Goal: Task Accomplishment & Management: Use online tool/utility

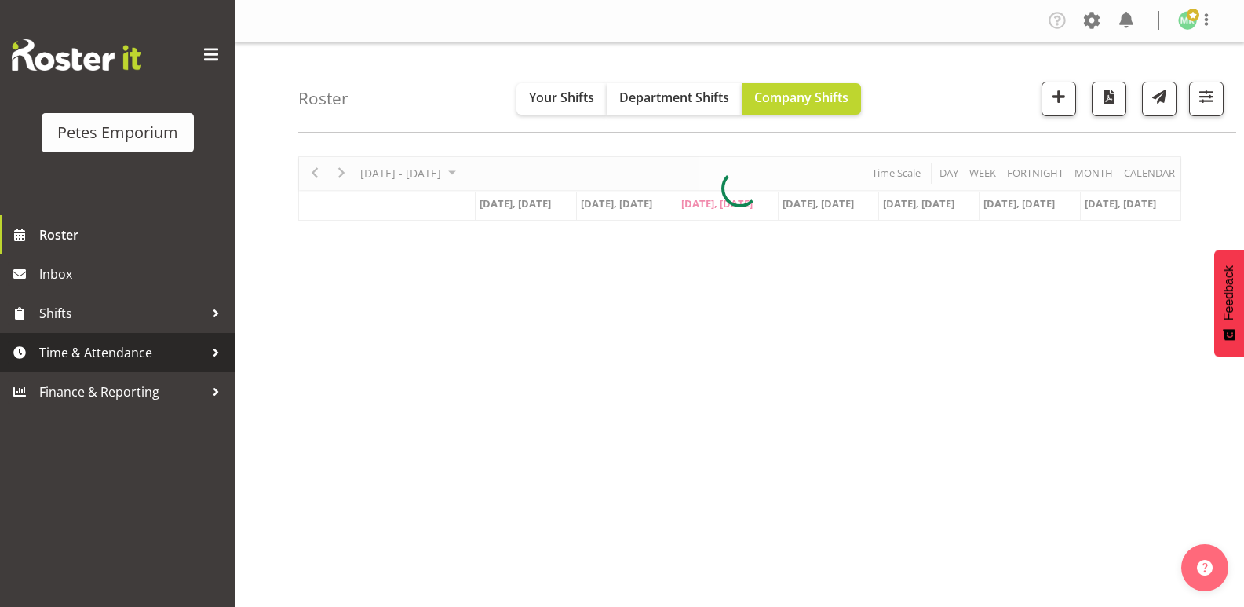
click at [148, 341] on span "Time & Attendance" at bounding box center [121, 353] width 165 height 24
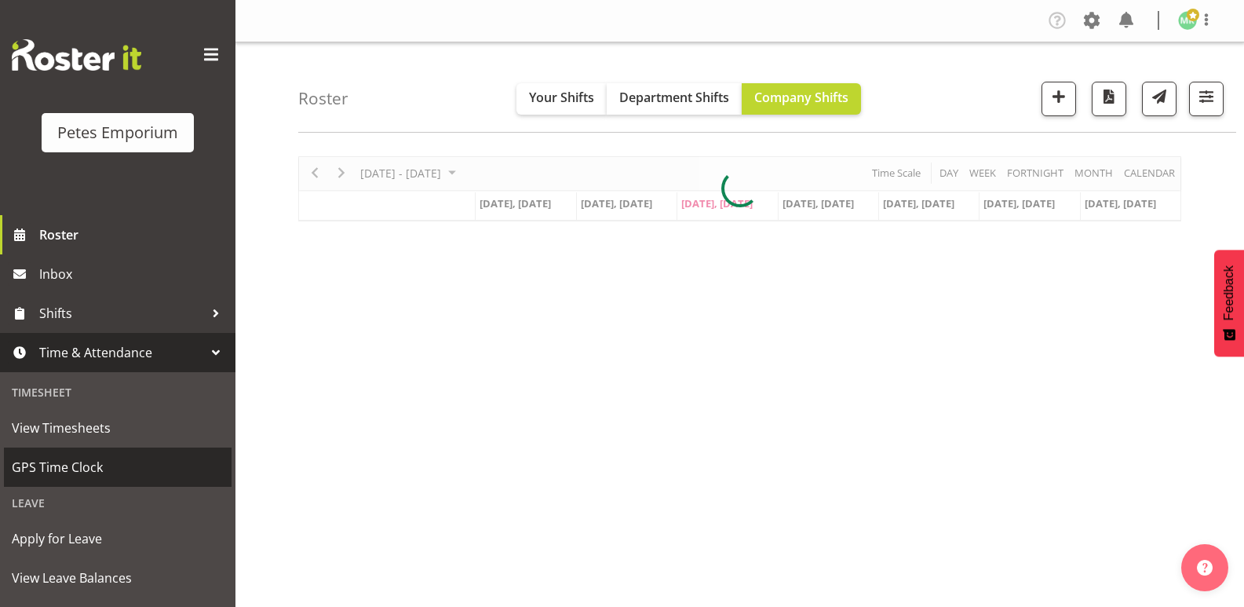
click at [117, 463] on span "GPS Time Clock" at bounding box center [118, 467] width 212 height 24
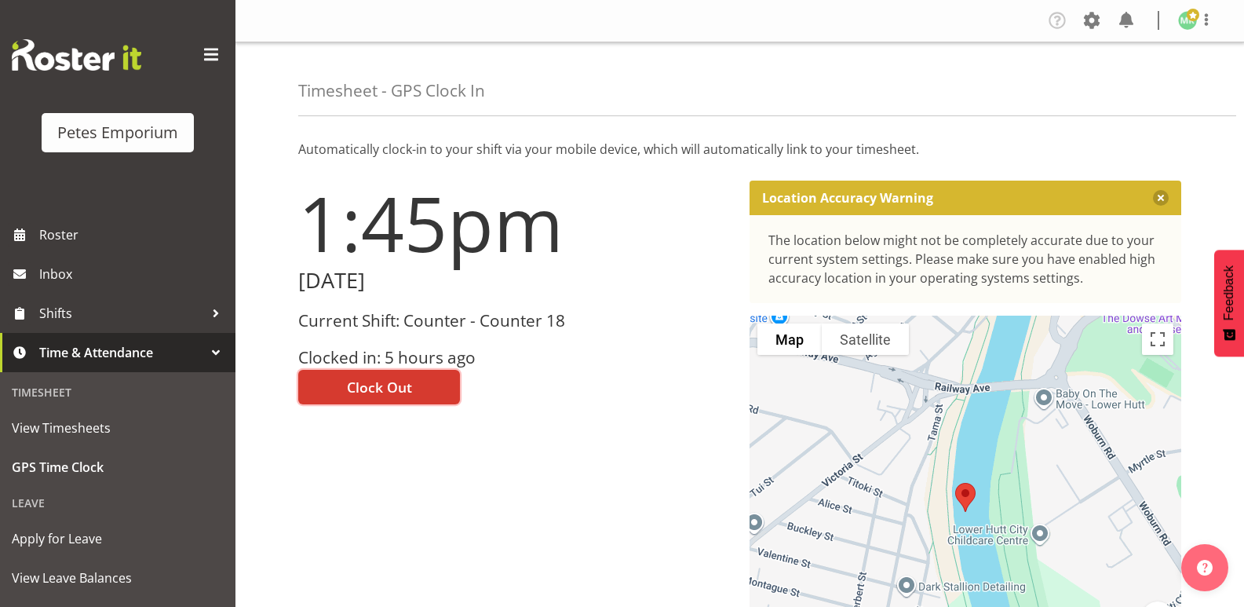
drag, startPoint x: 418, startPoint y: 380, endPoint x: 561, endPoint y: 354, distance: 145.1
click at [419, 380] on button "Clock Out" at bounding box center [379, 387] width 162 height 35
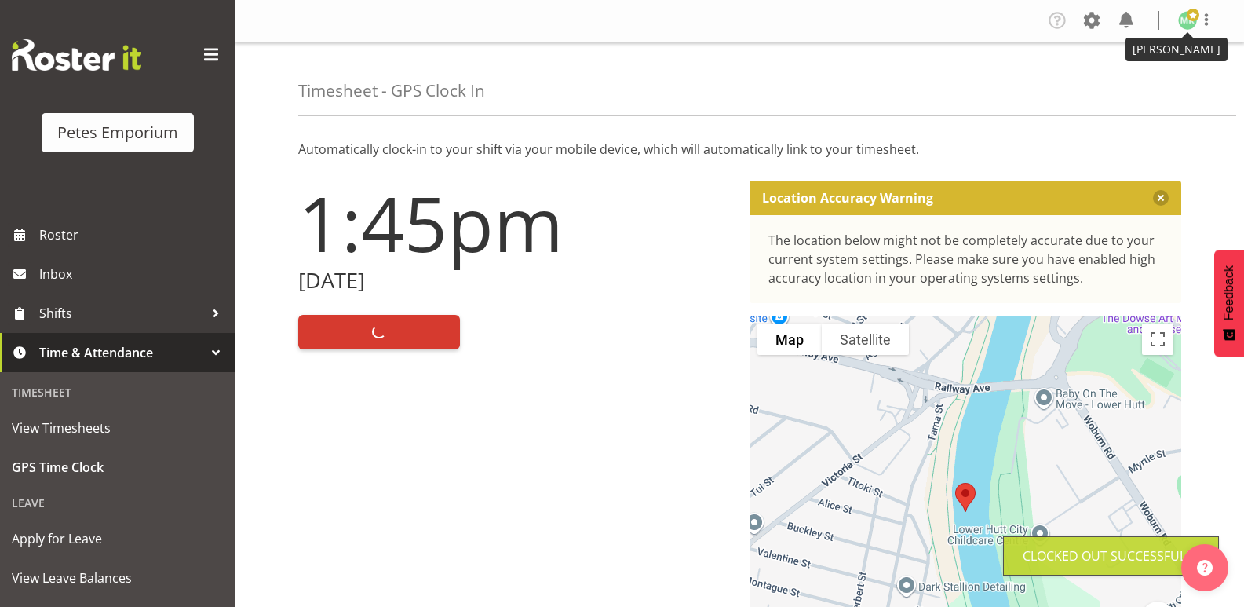
click at [1185, 16] on img at bounding box center [1187, 20] width 19 height 19
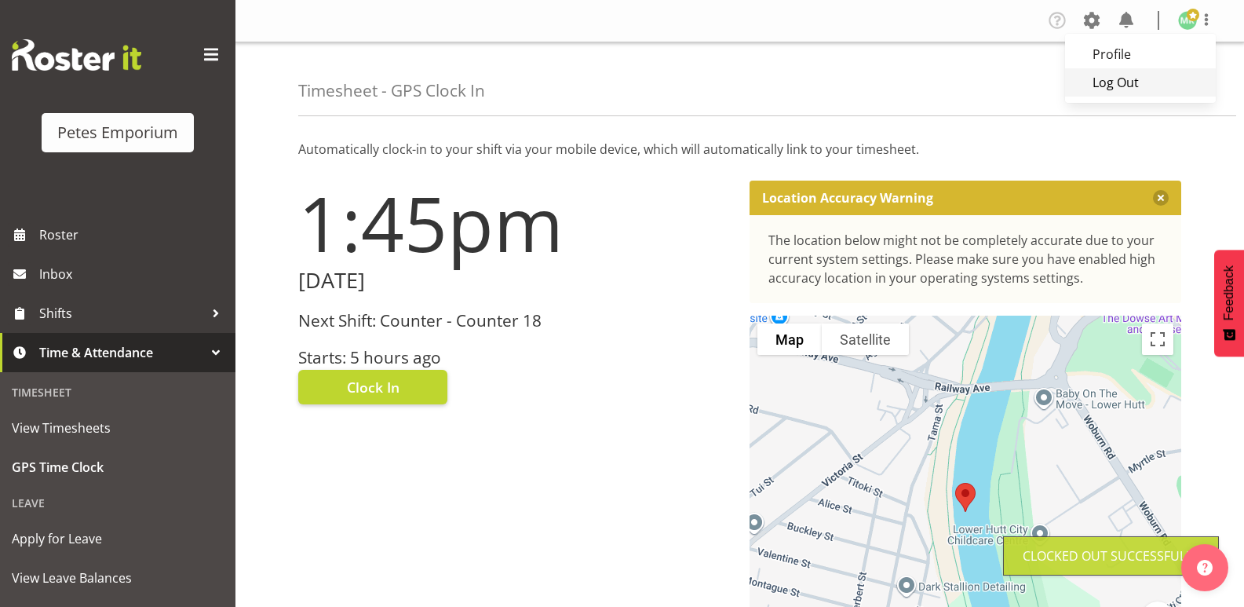
click at [1125, 84] on link "Log Out" at bounding box center [1140, 82] width 151 height 28
